Goal: Information Seeking & Learning: Learn about a topic

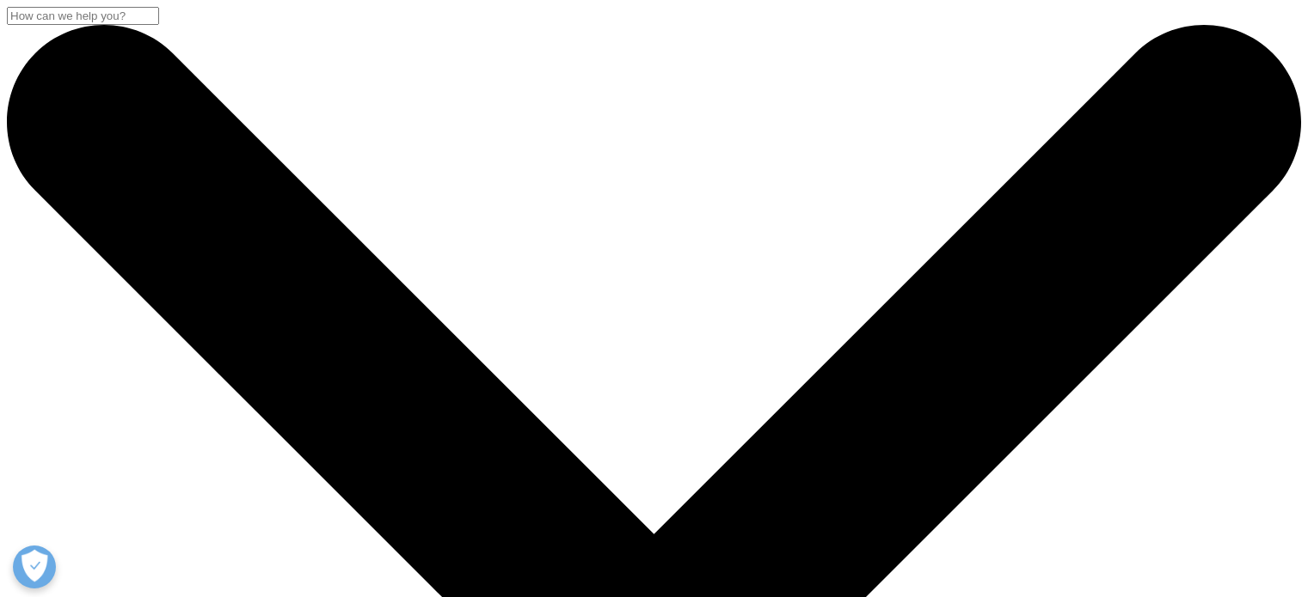
select select "[URL][DOMAIN_NAME]"
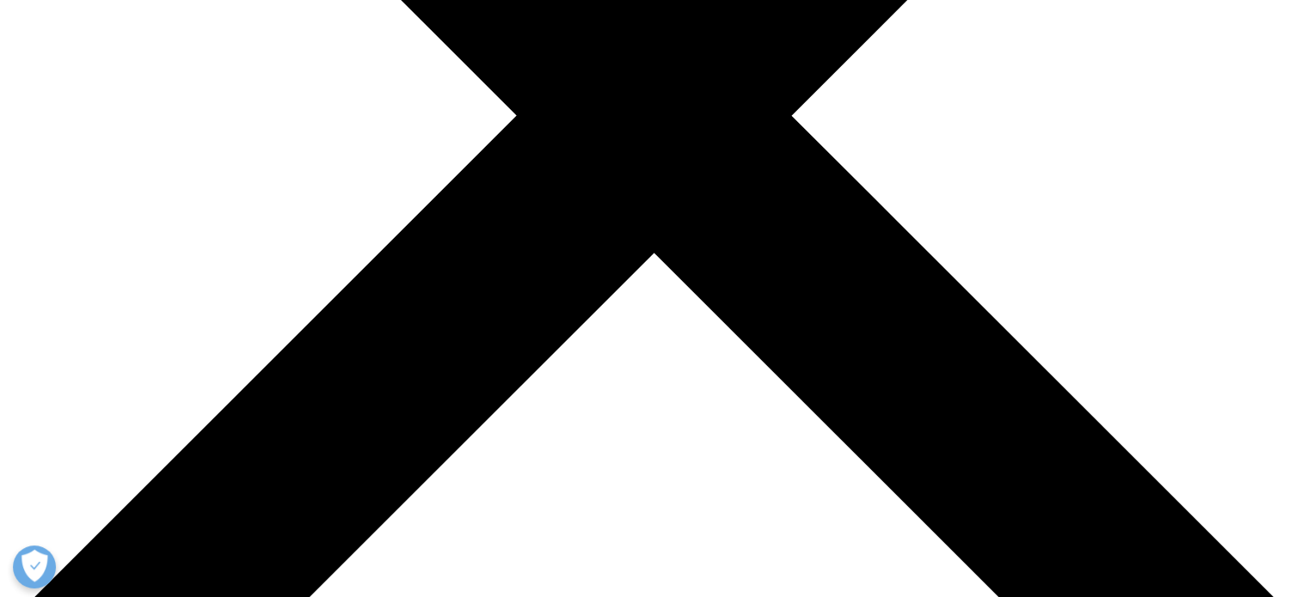
scroll to position [577, 0]
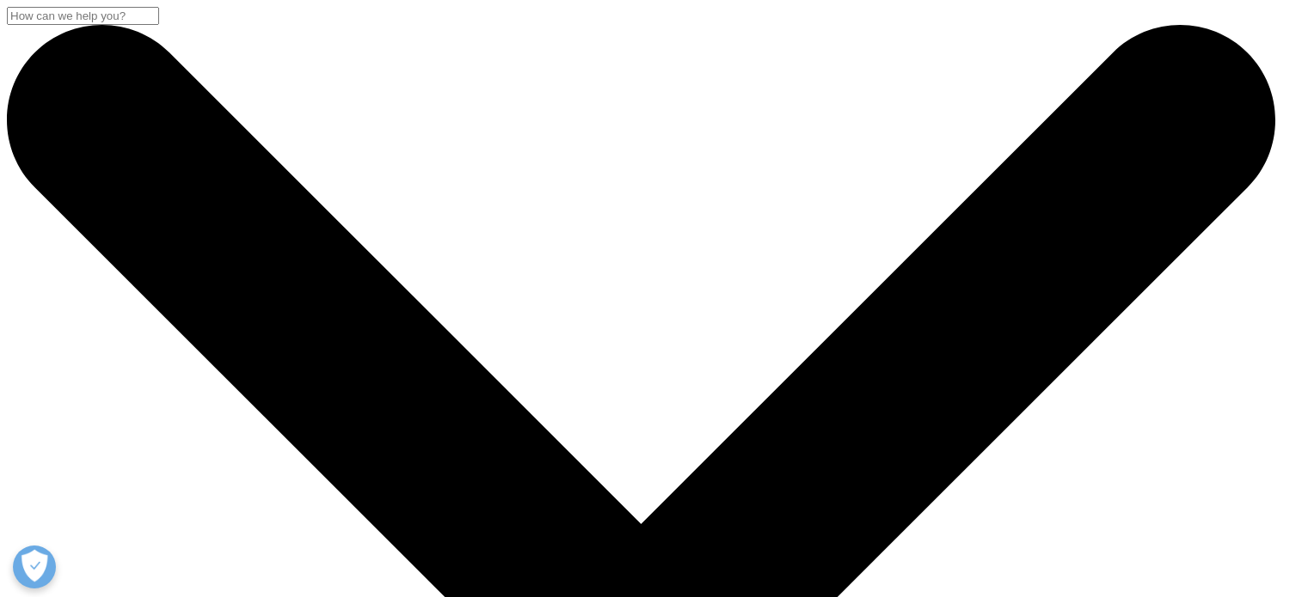
select select "Sales"
select select "Data and Insights"
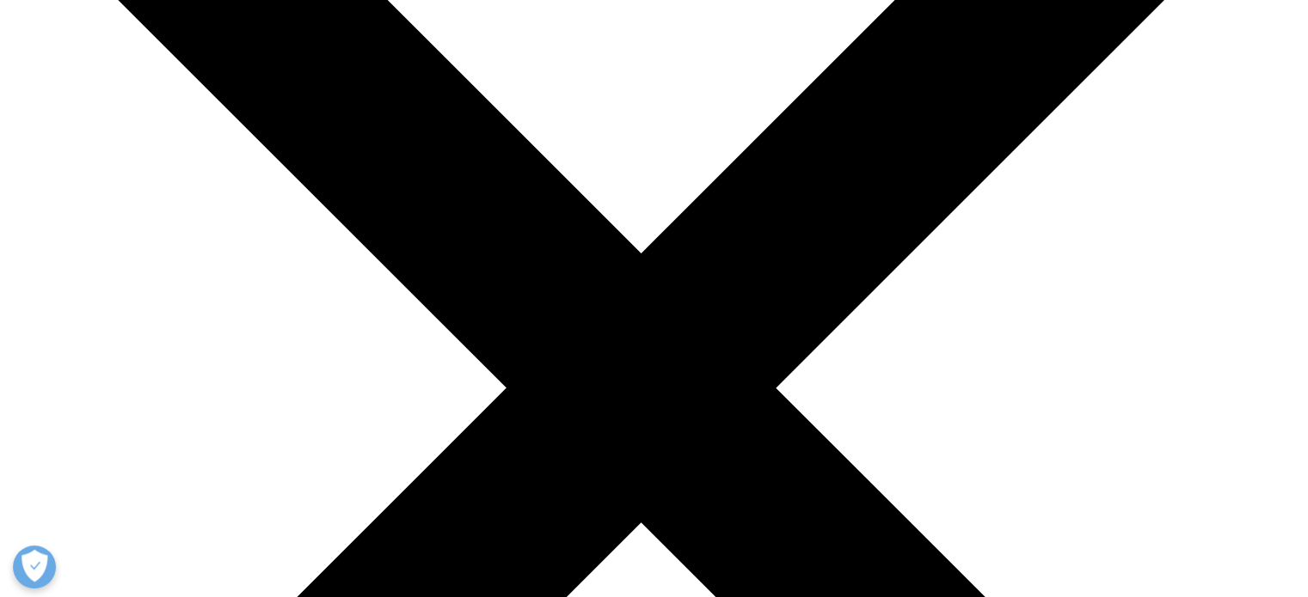
scroll to position [31, 0]
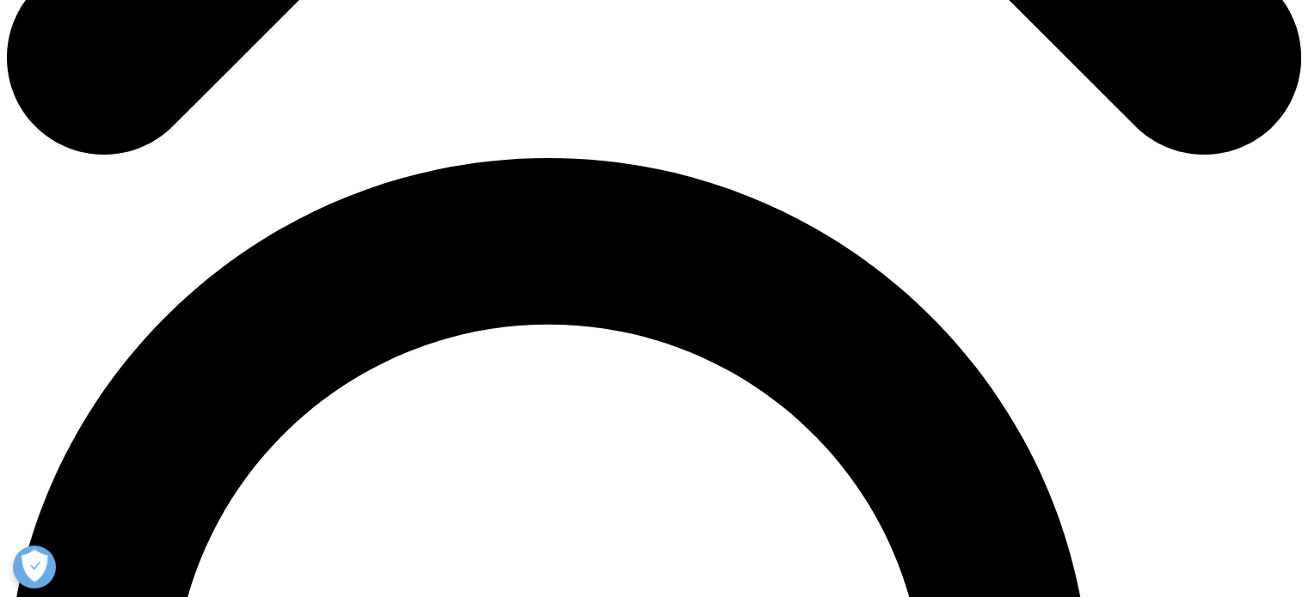
scroll to position [1165, 0]
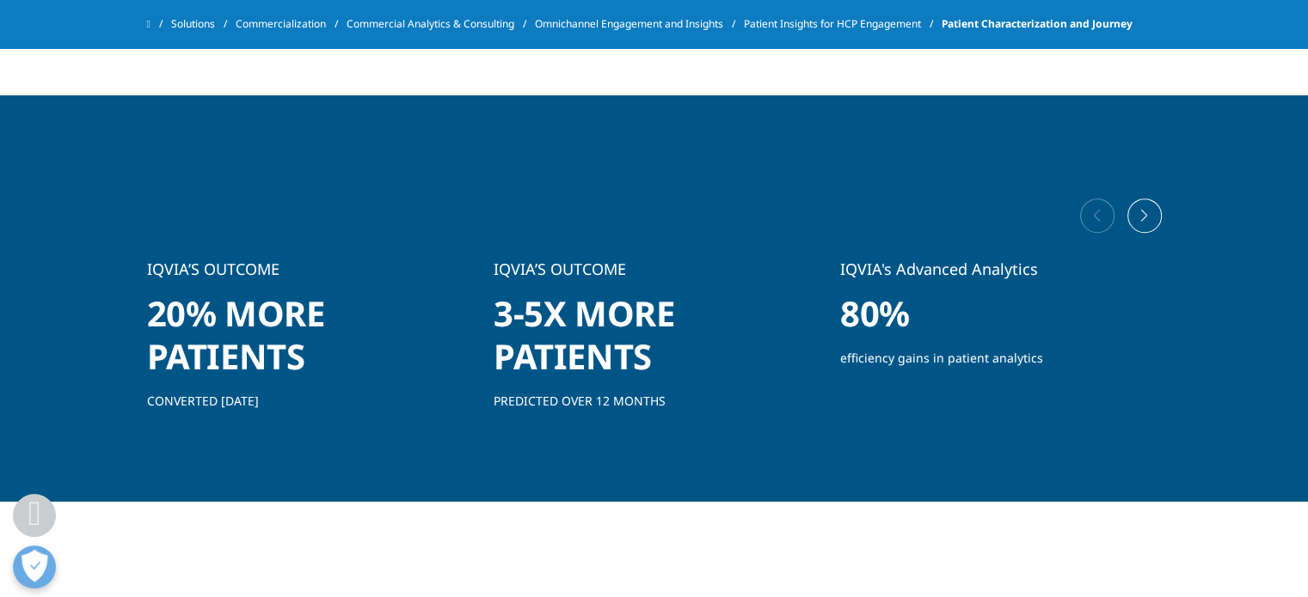
click at [1147, 212] on div "Next slide" at bounding box center [1144, 216] width 34 height 34
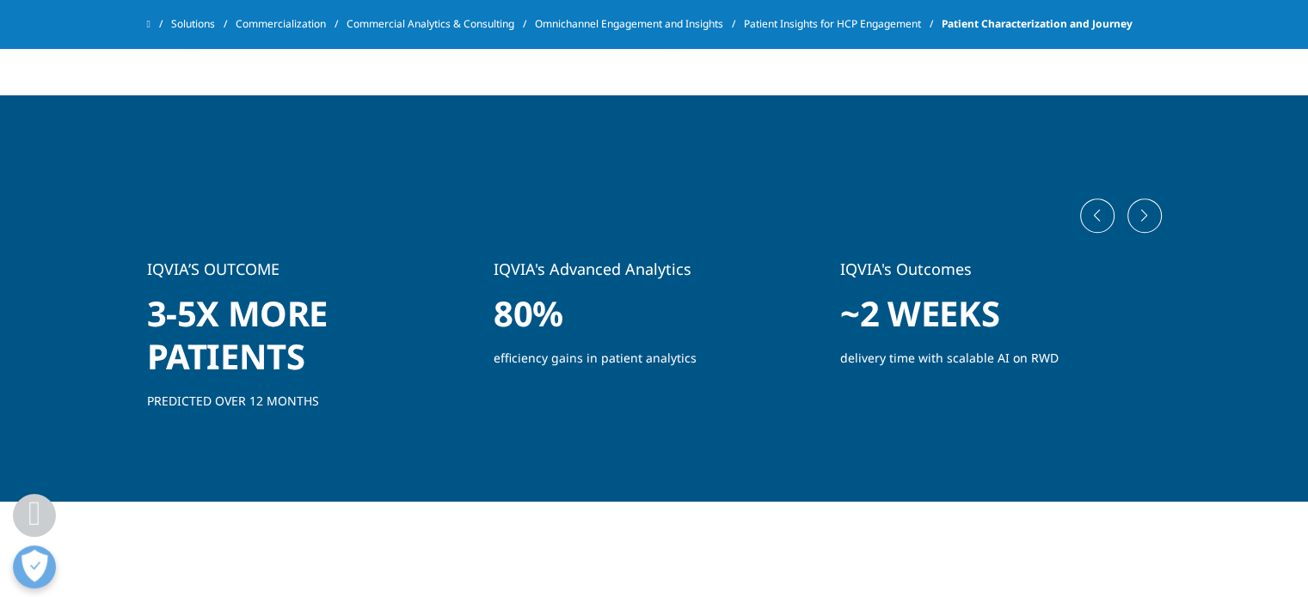
click at [1150, 202] on div "Next slide" at bounding box center [1144, 216] width 34 height 34
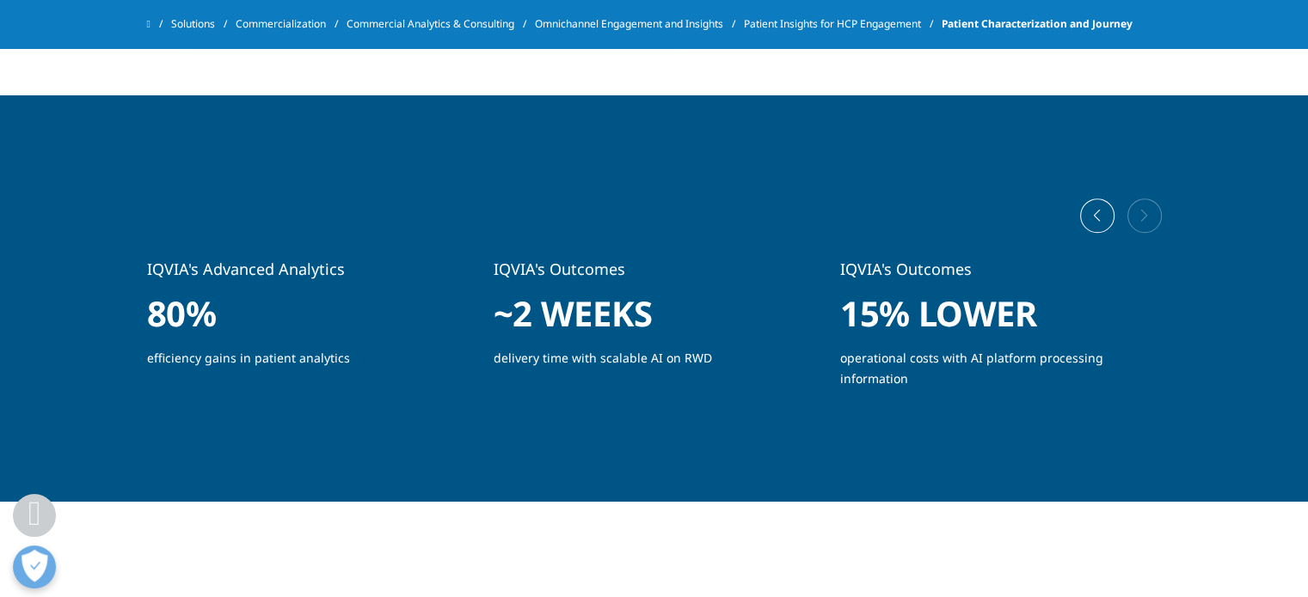
click at [1084, 214] on div "Previous slide" at bounding box center [1097, 216] width 34 height 34
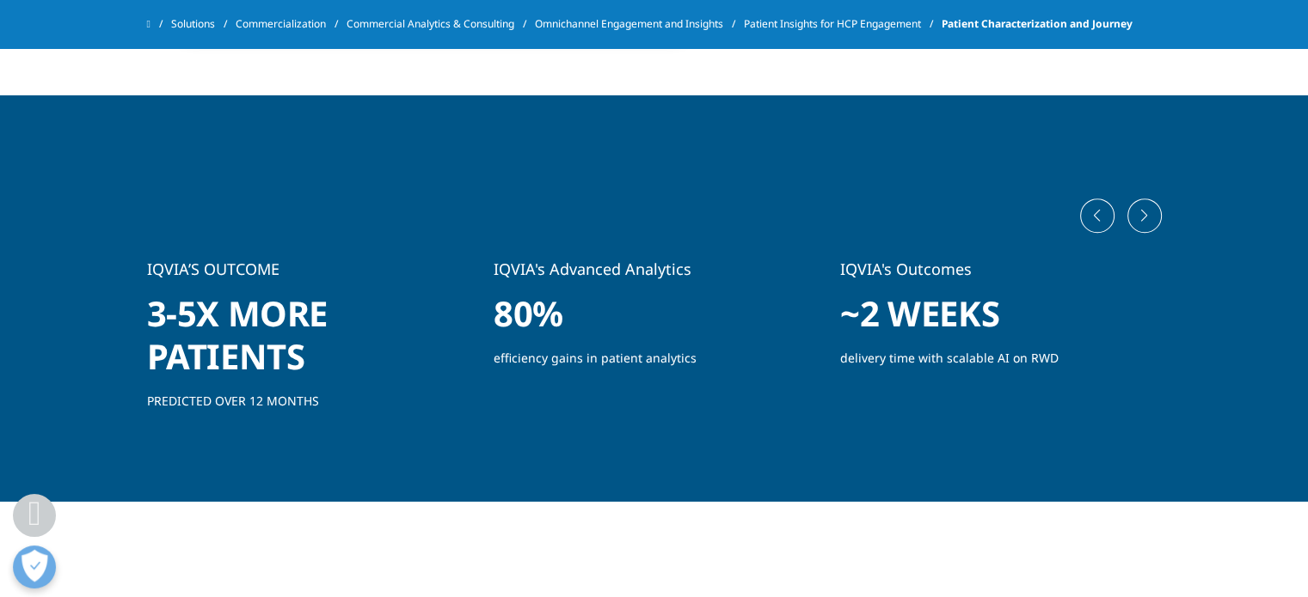
click at [1084, 214] on div "Previous slide" at bounding box center [1097, 216] width 34 height 34
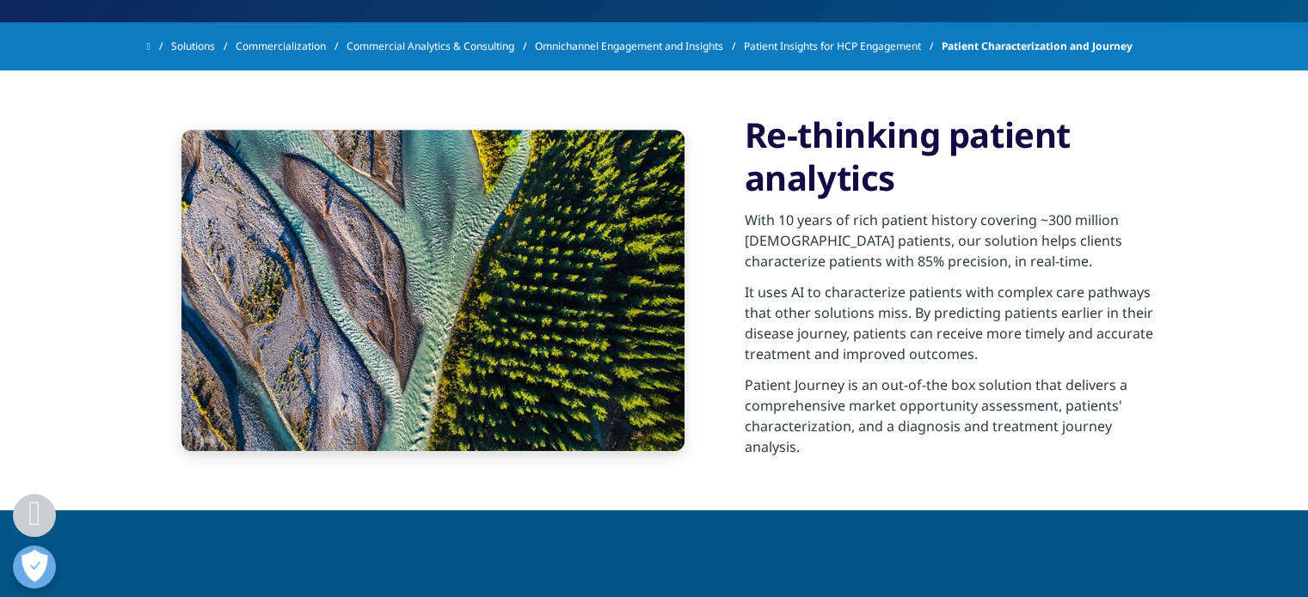
scroll to position [0, 0]
